Goal: Information Seeking & Learning: Learn about a topic

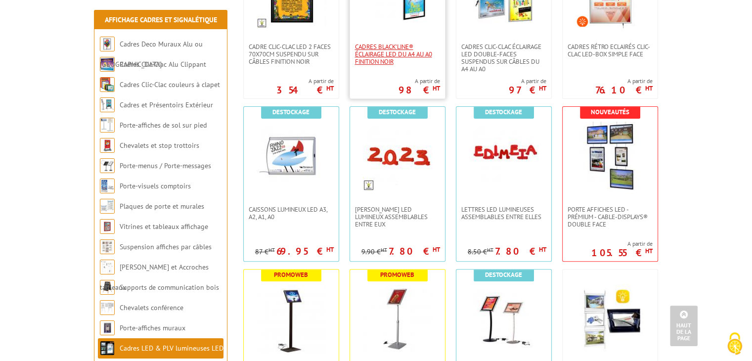
scroll to position [297, 0]
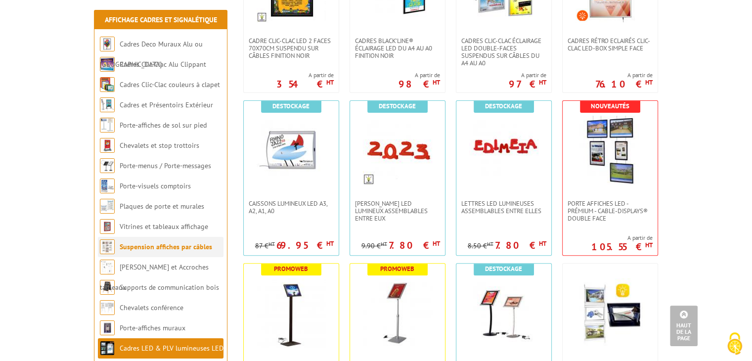
click at [185, 251] on link "Suspension affiches par câbles" at bounding box center [166, 246] width 92 height 9
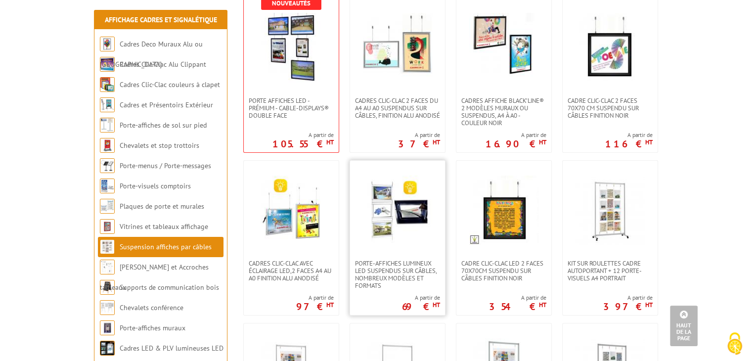
scroll to position [198, 0]
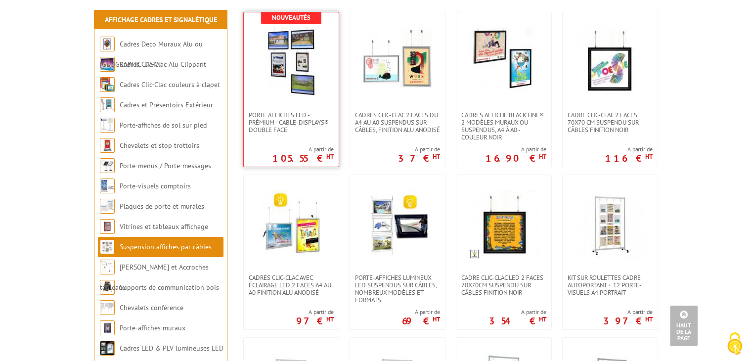
click at [295, 92] on img at bounding box center [291, 61] width 69 height 69
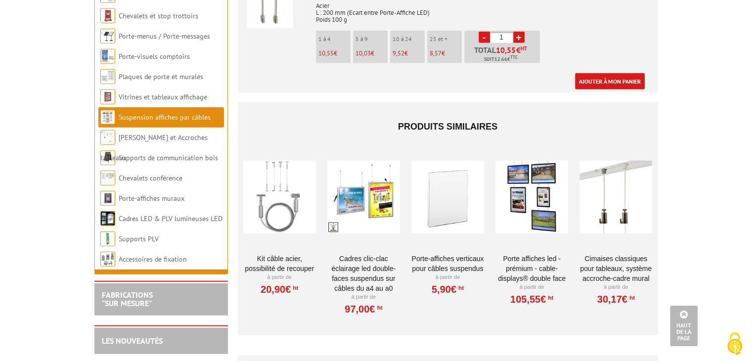
scroll to position [2422, 0]
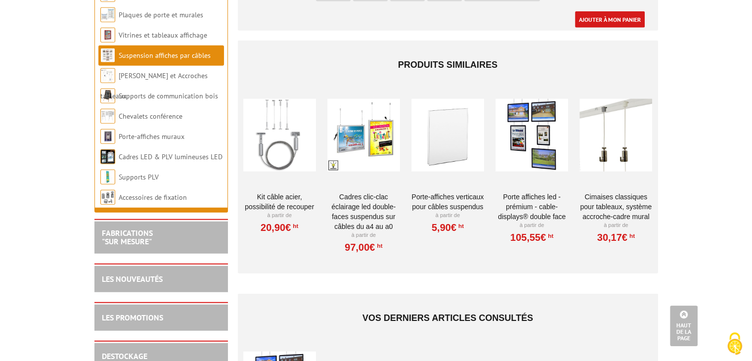
click at [274, 127] on div at bounding box center [279, 135] width 73 height 99
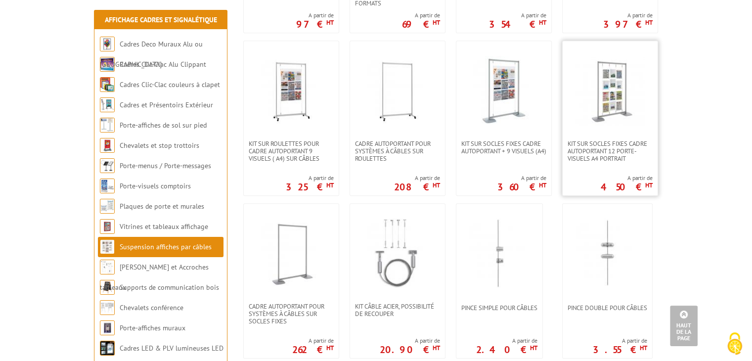
scroll to position [593, 0]
